Goal: Task Accomplishment & Management: Complete application form

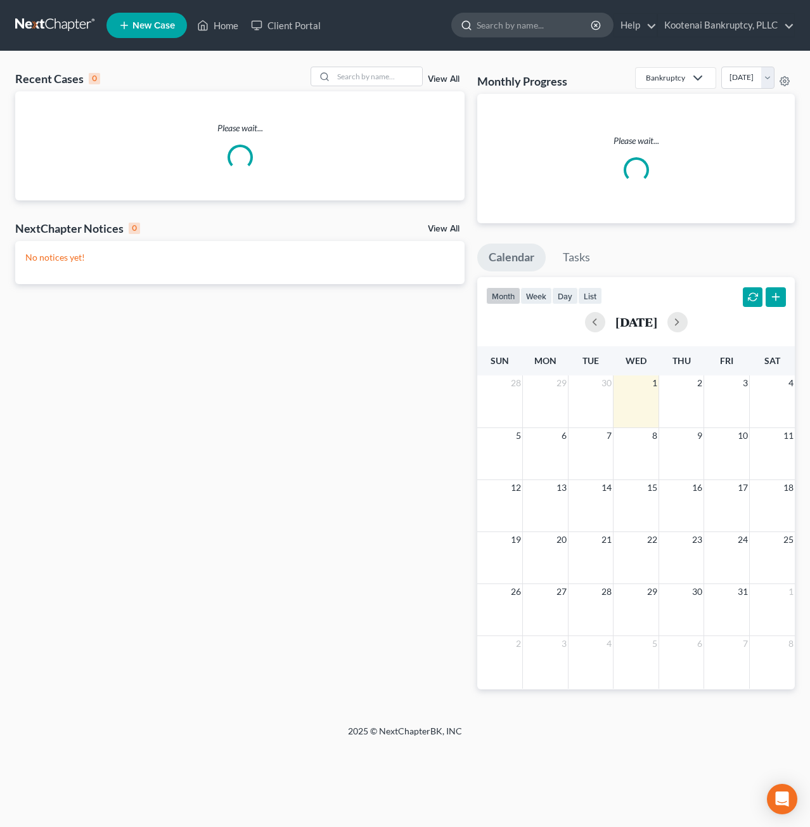
click at [499, 26] on input "search" at bounding box center [535, 24] width 116 height 23
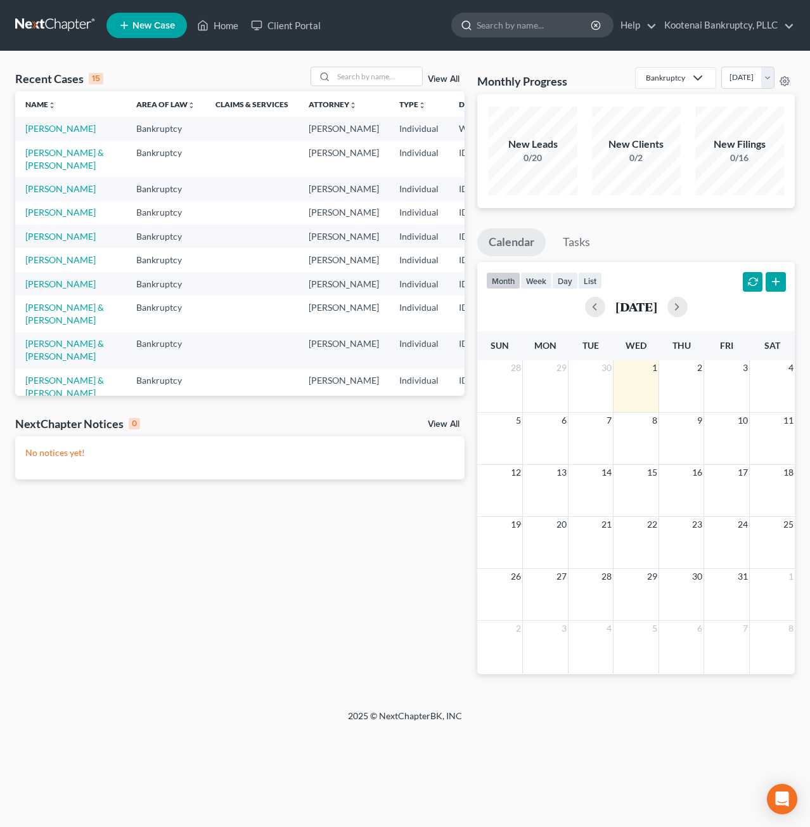
click at [531, 34] on input "search" at bounding box center [535, 24] width 116 height 23
type input "[PERSON_NAME]"
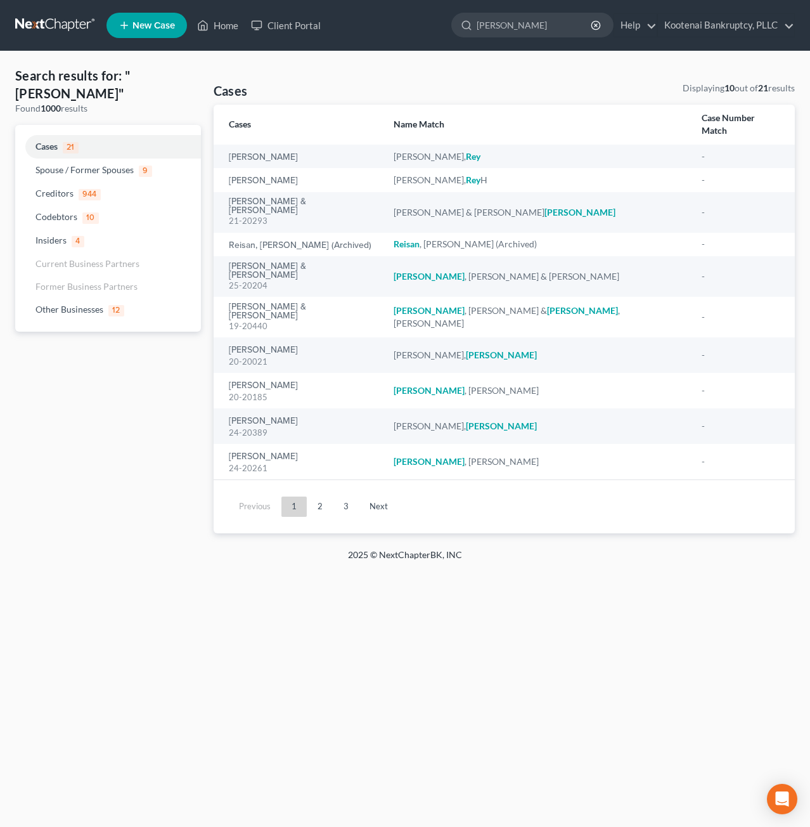
click at [48, 23] on link at bounding box center [55, 25] width 81 height 23
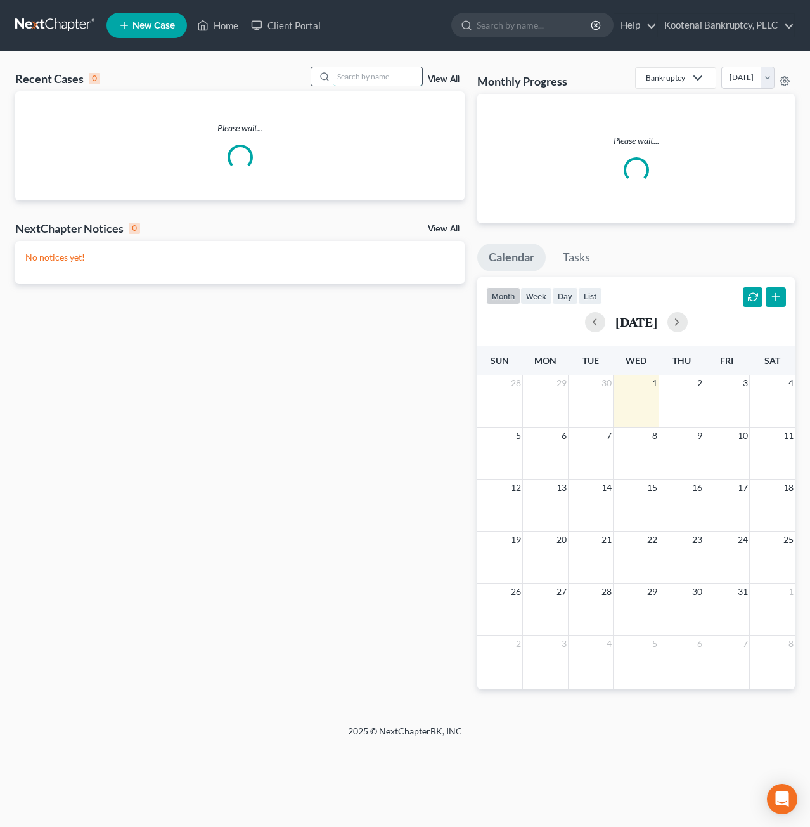
click at [388, 75] on input "search" at bounding box center [377, 76] width 89 height 18
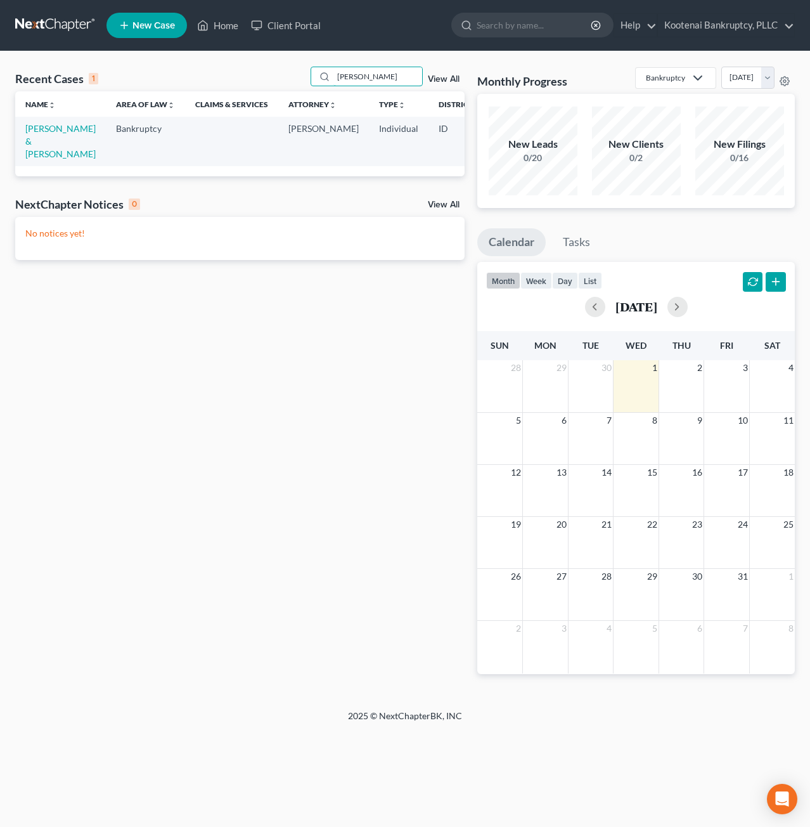
type input "[PERSON_NAME]"
click at [31, 122] on td "[PERSON_NAME] & [PERSON_NAME]" at bounding box center [60, 141] width 91 height 49
click at [34, 130] on link "[PERSON_NAME] & [PERSON_NAME]" at bounding box center [60, 141] width 70 height 36
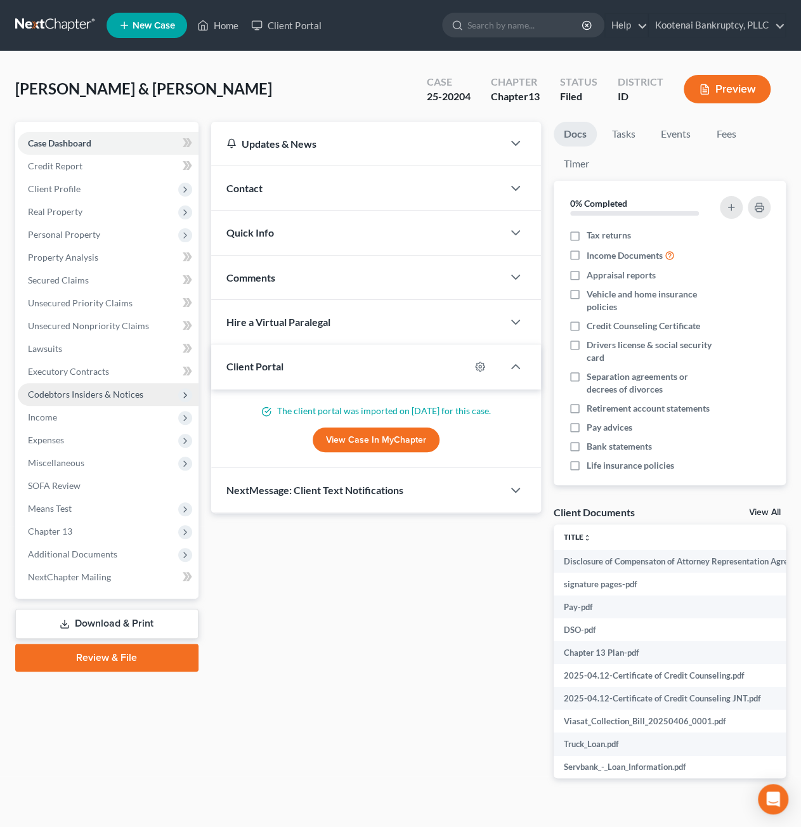
scroll to position [19, 0]
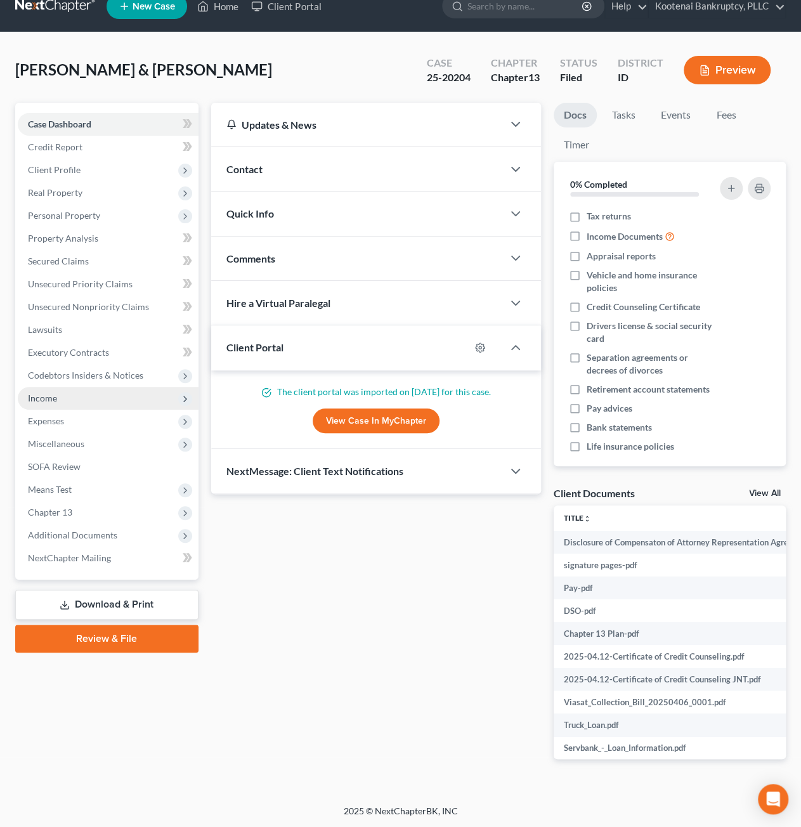
click at [98, 397] on span "Income" at bounding box center [108, 398] width 181 height 23
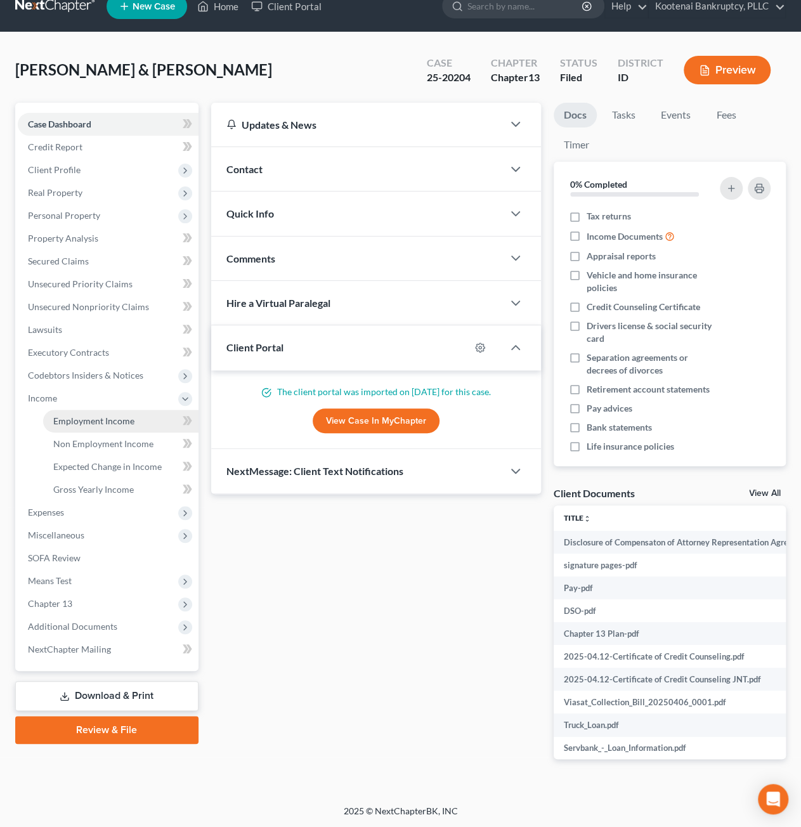
click at [100, 415] on span "Employment Income" at bounding box center [93, 420] width 81 height 11
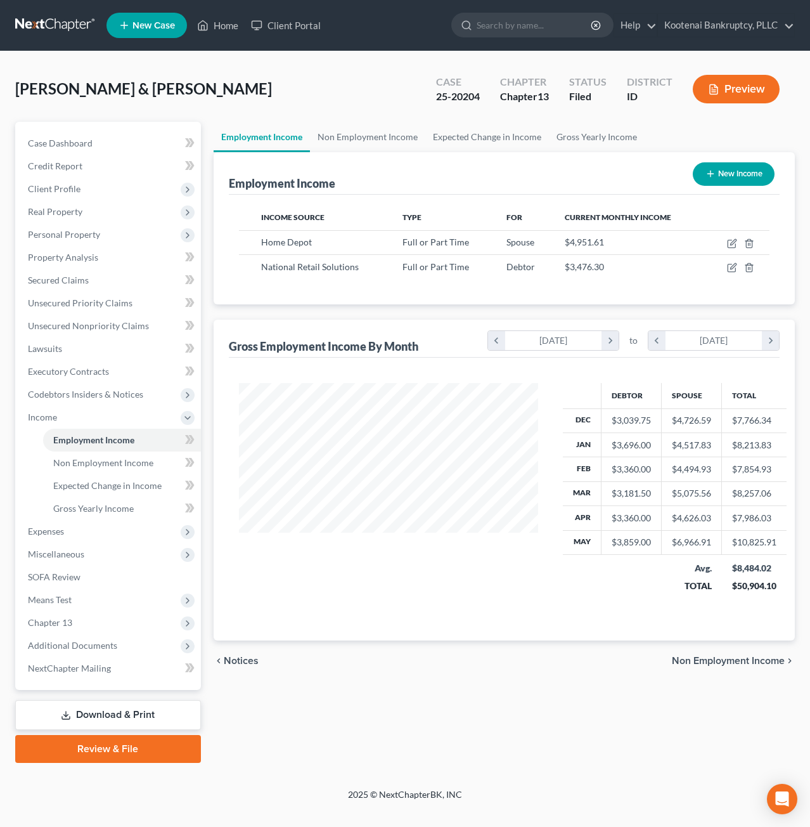
scroll to position [226, 325]
click at [733, 242] on icon "button" at bounding box center [732, 243] width 10 height 10
select select "0"
select select "10"
select select "2"
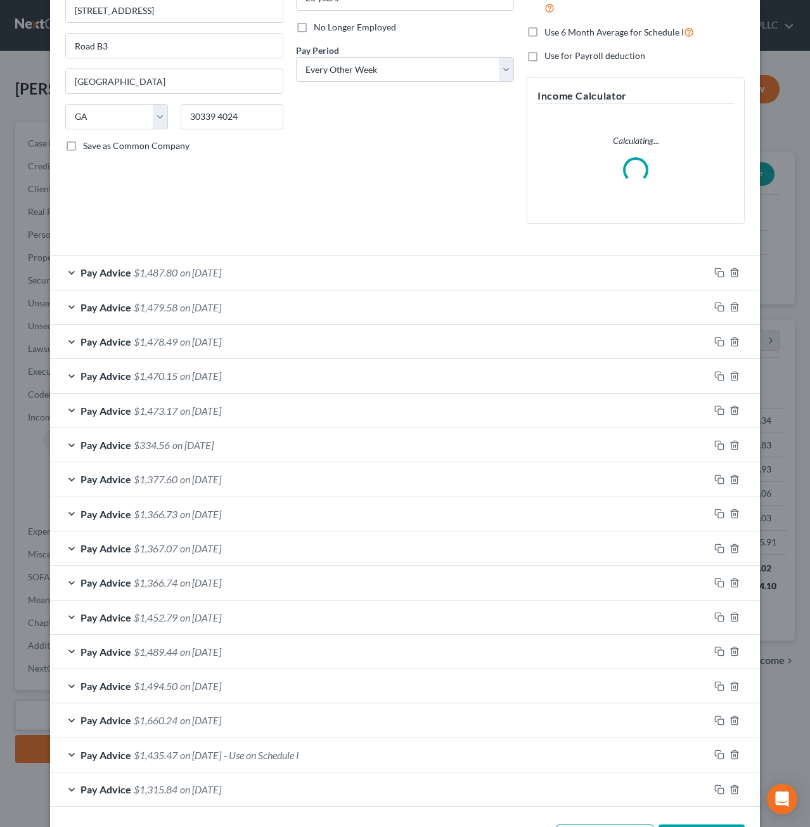
scroll to position [203, 0]
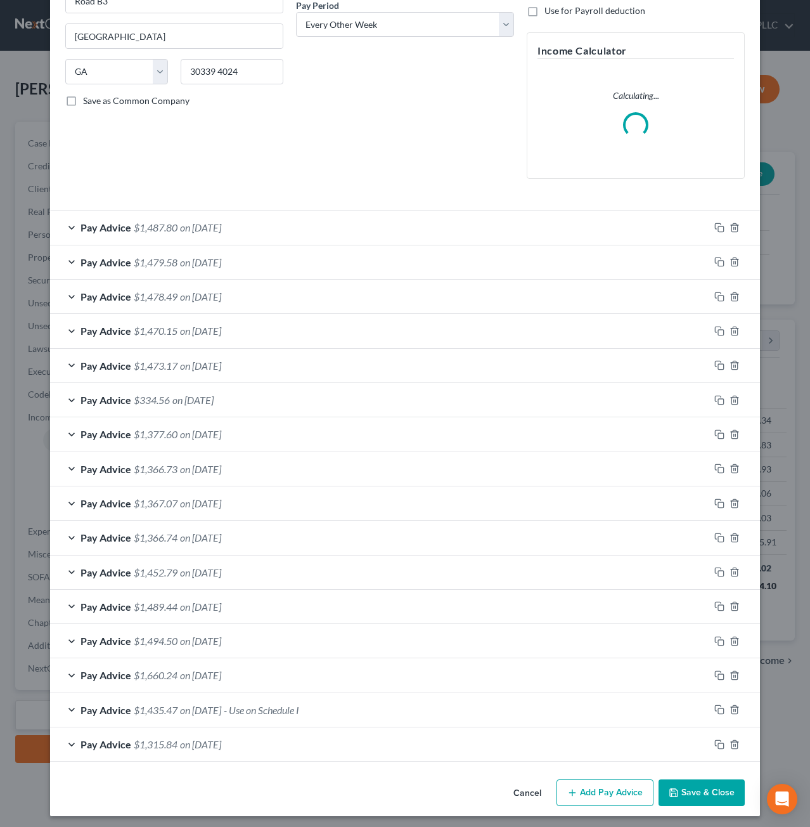
click at [299, 705] on span "- Use on Schedule I" at bounding box center [261, 710] width 75 height 12
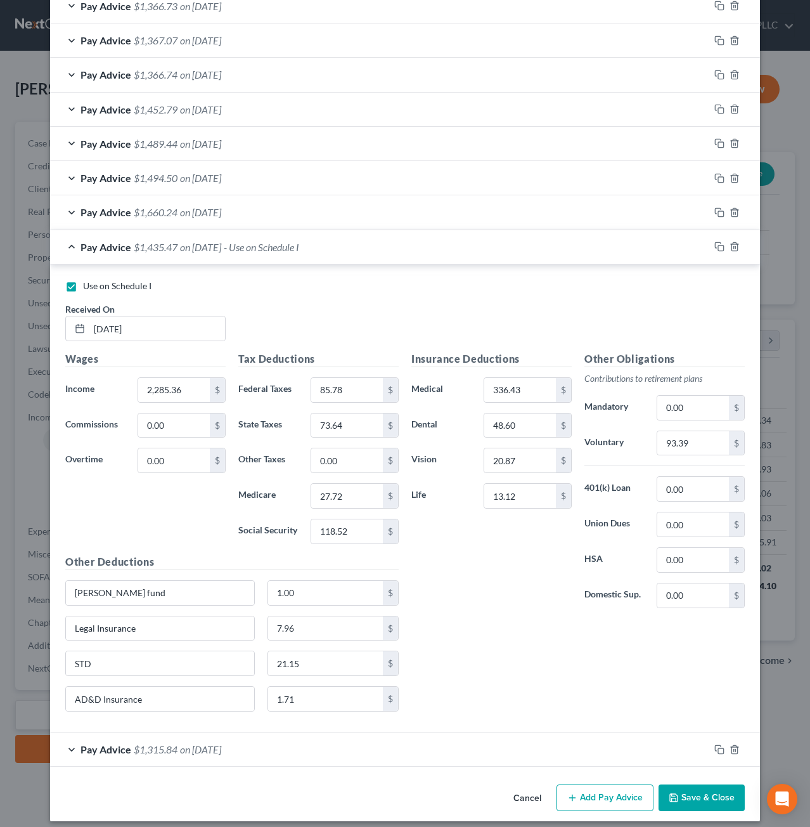
scroll to position [706, 0]
click at [727, 792] on button "Save & Close" at bounding box center [702, 797] width 86 height 27
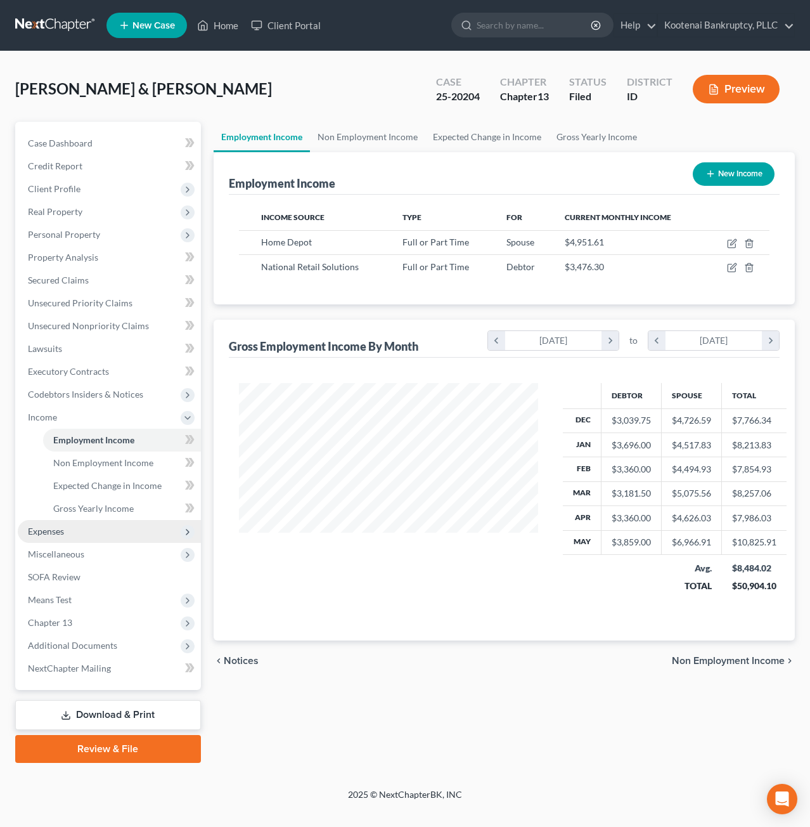
click at [93, 531] on span "Expenses" at bounding box center [109, 531] width 183 height 23
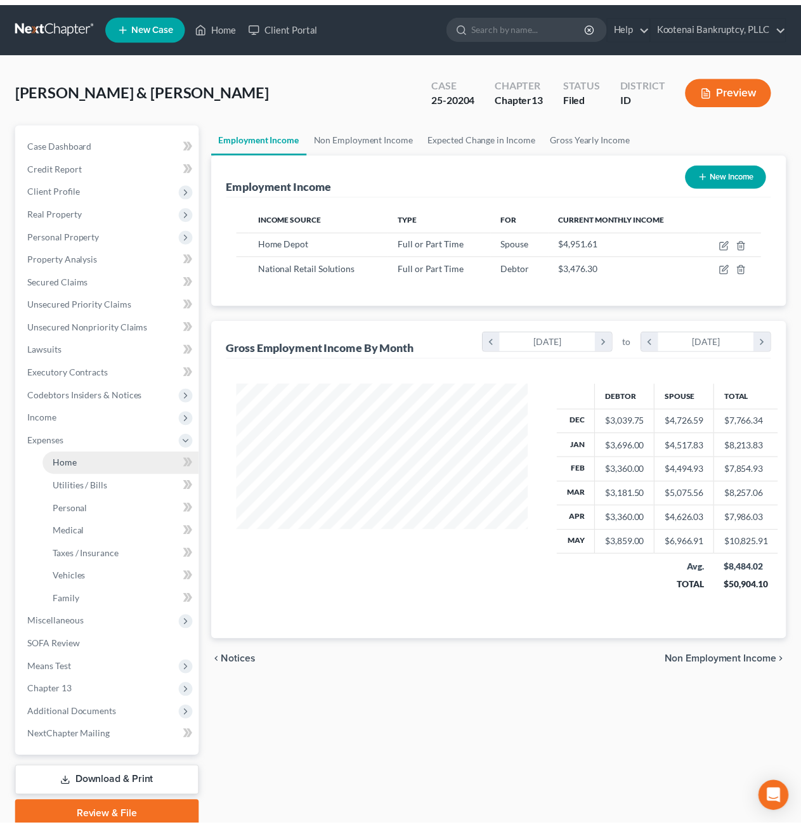
scroll to position [633635, 633539]
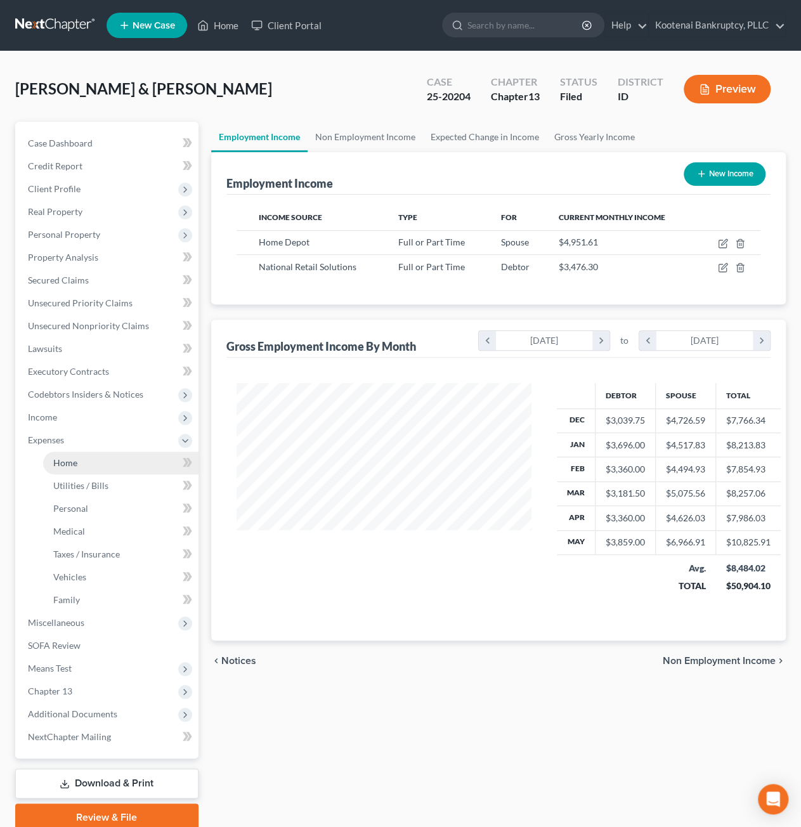
click at [89, 468] on link "Home" at bounding box center [120, 462] width 155 height 23
